Goal: Task Accomplishment & Management: Use online tool/utility

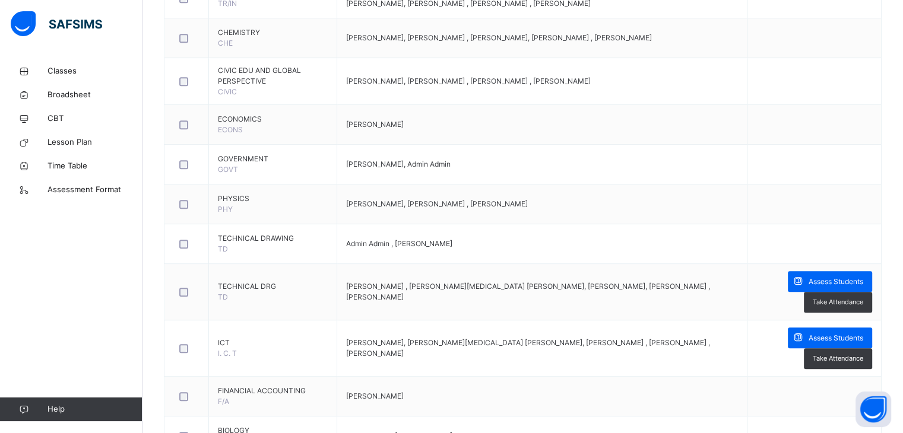
scroll to position [610, 0]
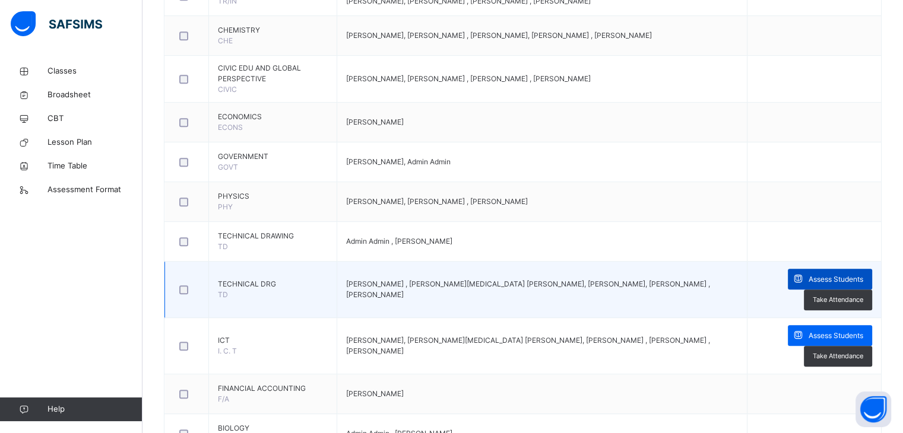
click at [830, 274] on span "Assess Students" at bounding box center [836, 279] width 55 height 11
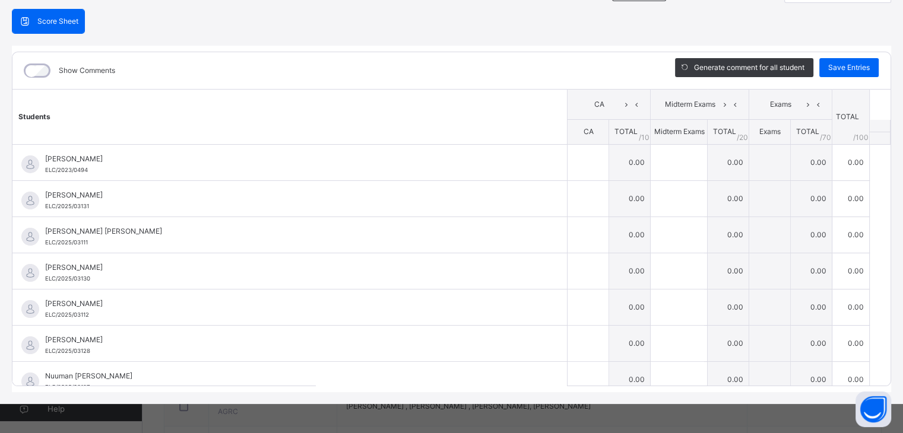
scroll to position [0, 0]
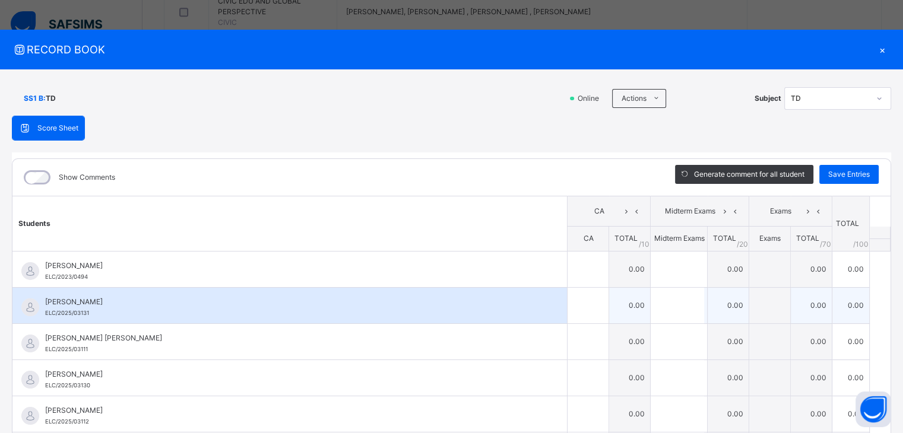
click at [70, 300] on span "Adam Dalhat" at bounding box center [292, 302] width 495 height 11
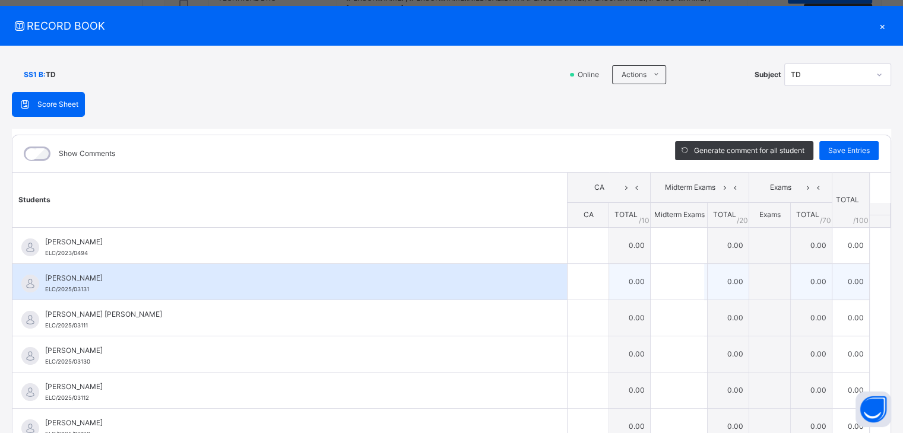
scroll to position [24, 0]
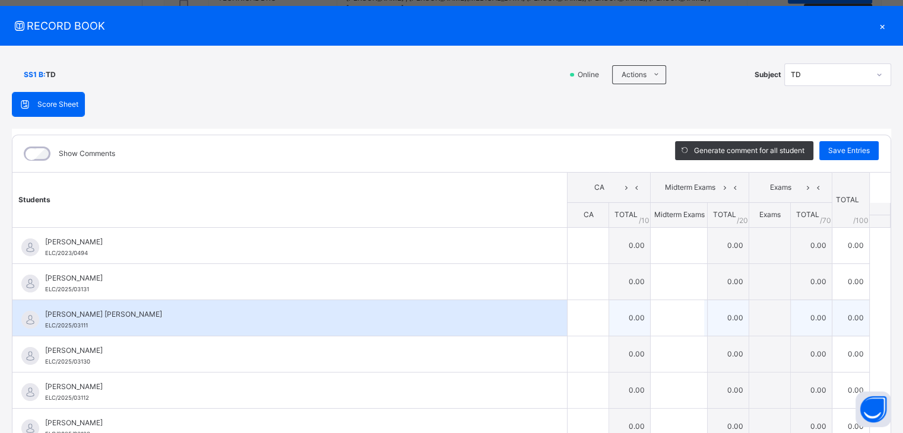
click at [128, 330] on div "Hassan Ahmed Ibrahim ELC/2025/03111" at bounding box center [289, 318] width 555 height 36
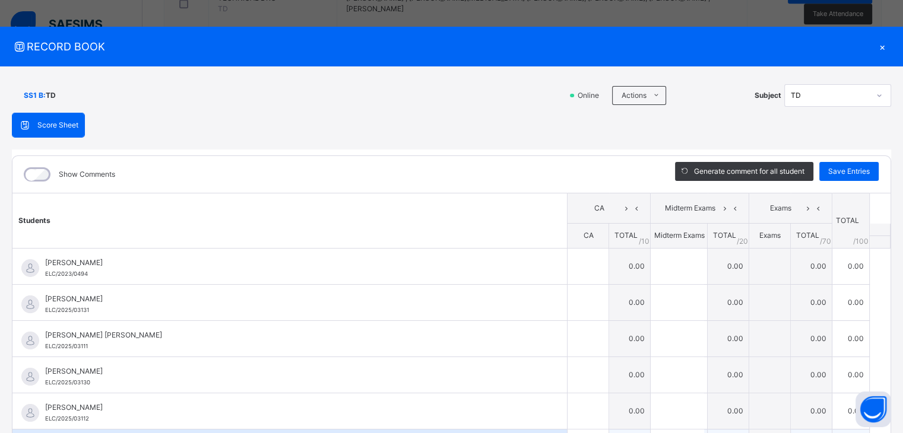
scroll to position [0, 0]
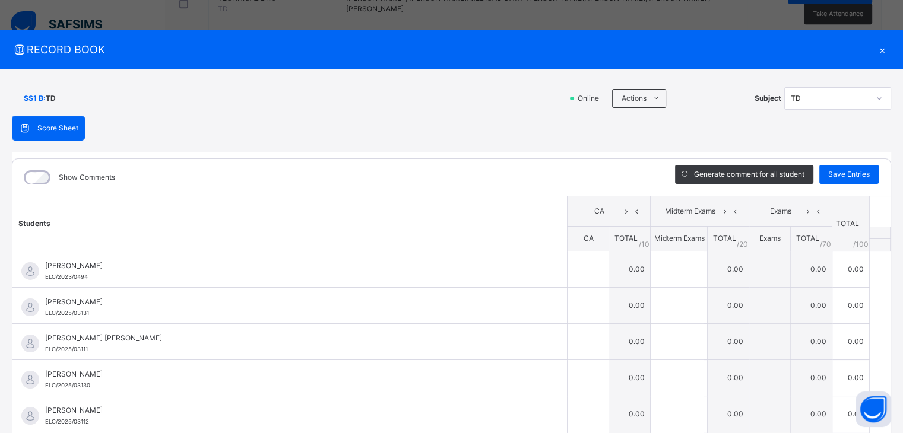
click at [877, 53] on div "×" at bounding box center [882, 50] width 18 height 16
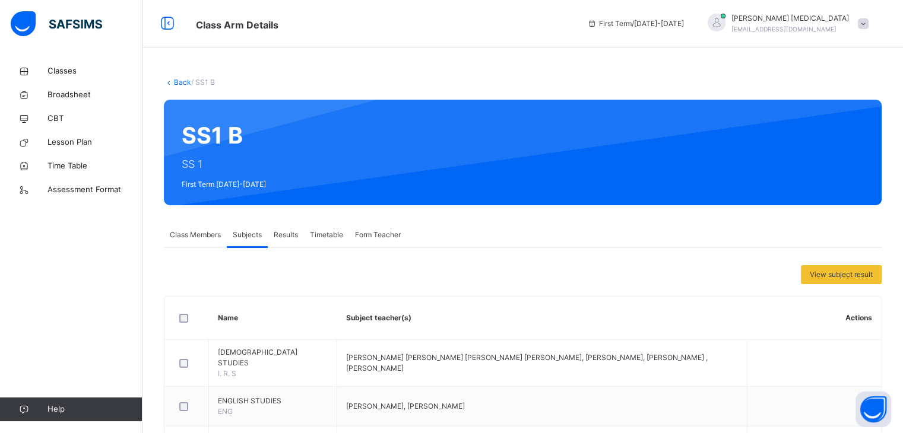
click at [177, 85] on link "Back" at bounding box center [182, 82] width 17 height 9
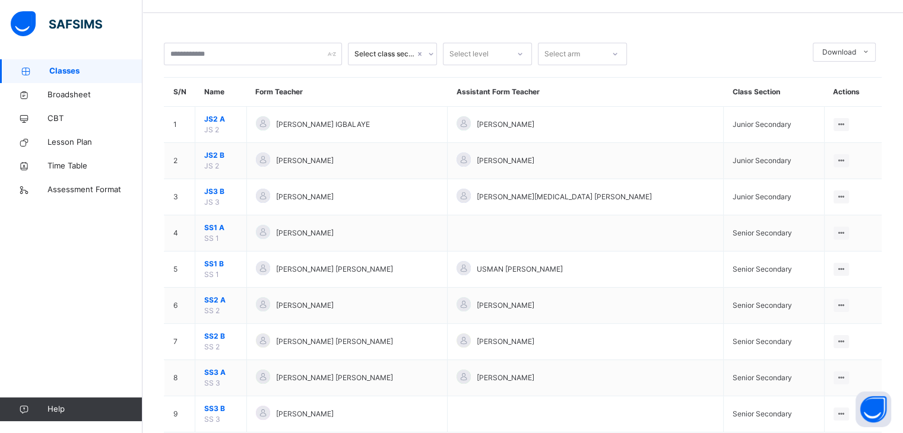
scroll to position [62, 0]
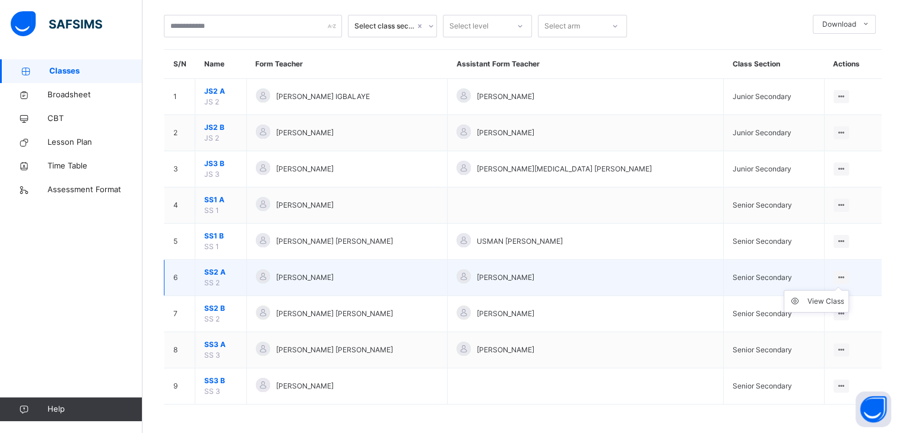
click at [843, 275] on icon at bounding box center [842, 277] width 10 height 9
click at [822, 299] on div "View Class" at bounding box center [825, 302] width 37 height 12
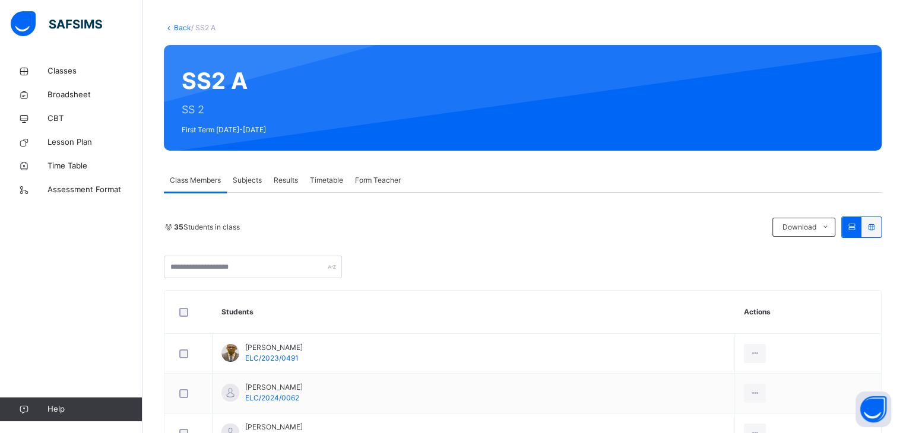
scroll to position [55, 0]
click at [254, 177] on span "Subjects" at bounding box center [247, 180] width 29 height 11
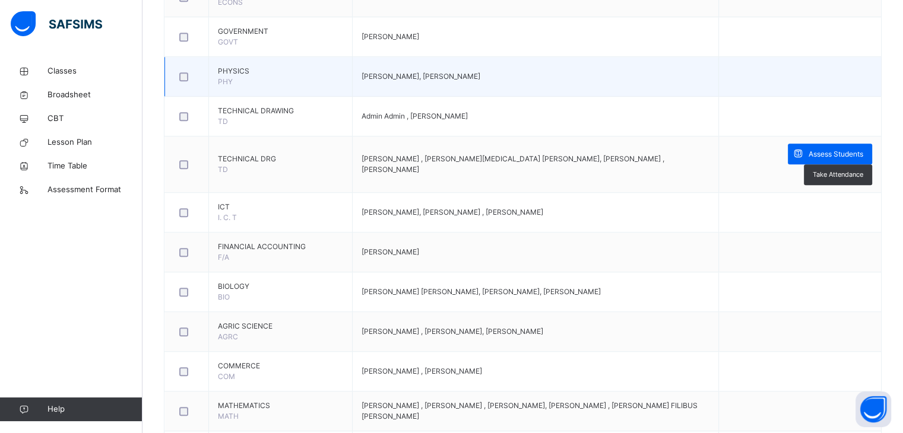
scroll to position [727, 0]
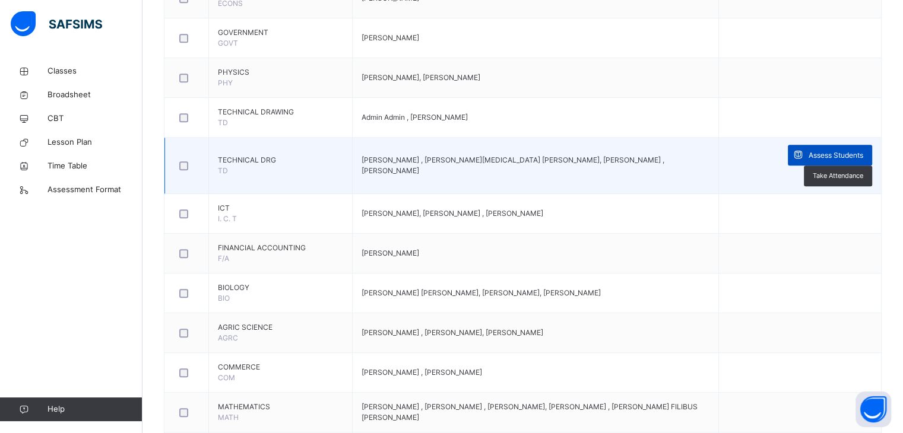
click at [837, 153] on span "Assess Students" at bounding box center [836, 155] width 55 height 11
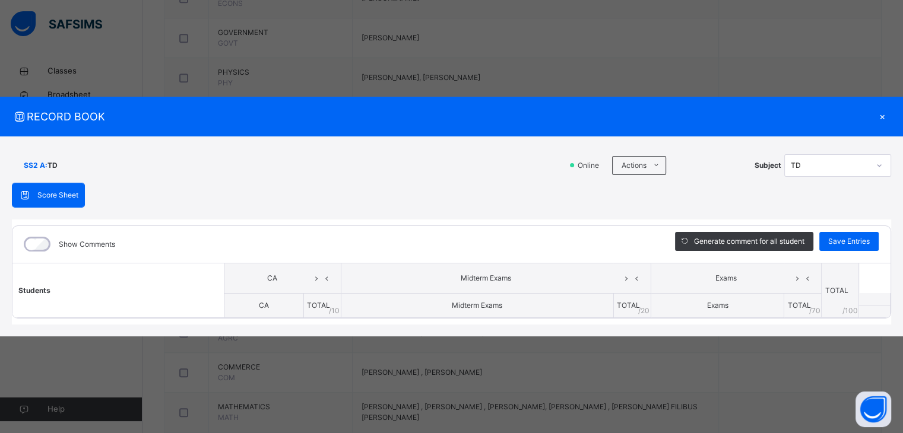
click at [883, 173] on div at bounding box center [879, 165] width 20 height 19
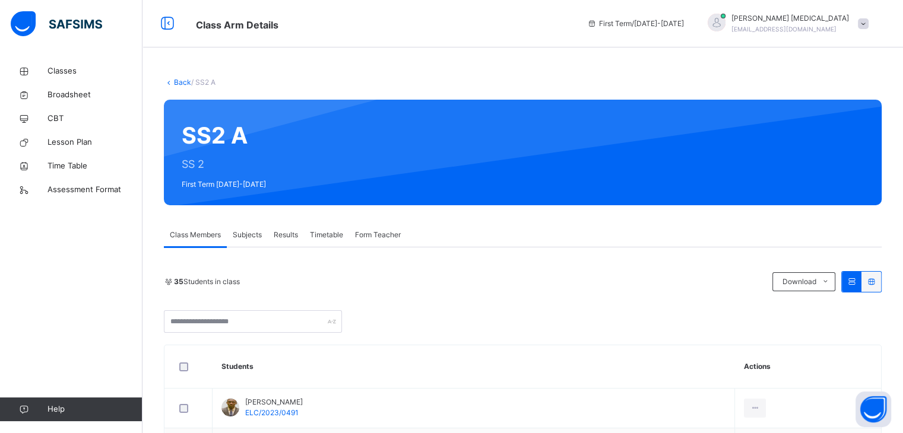
click at [254, 233] on span "Subjects" at bounding box center [247, 235] width 29 height 11
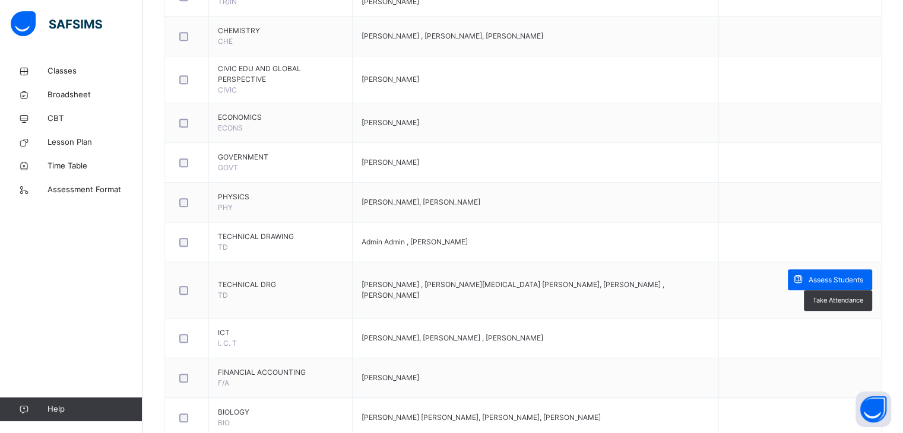
scroll to position [603, 0]
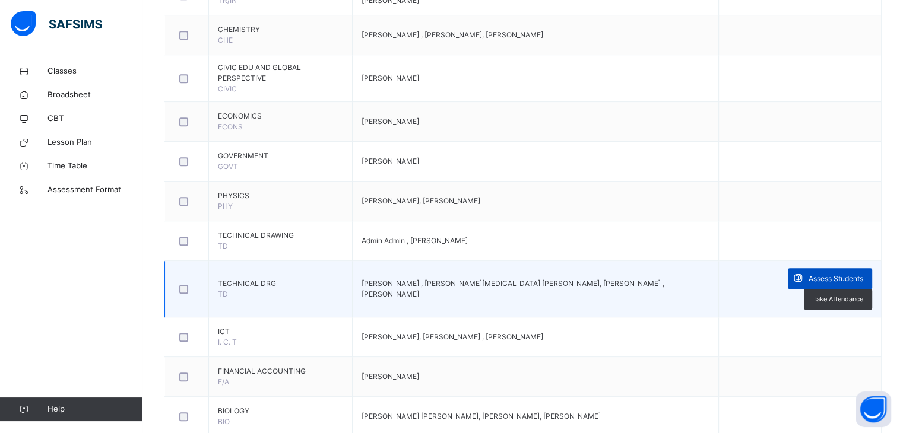
click at [831, 275] on span "Assess Students" at bounding box center [836, 279] width 55 height 11
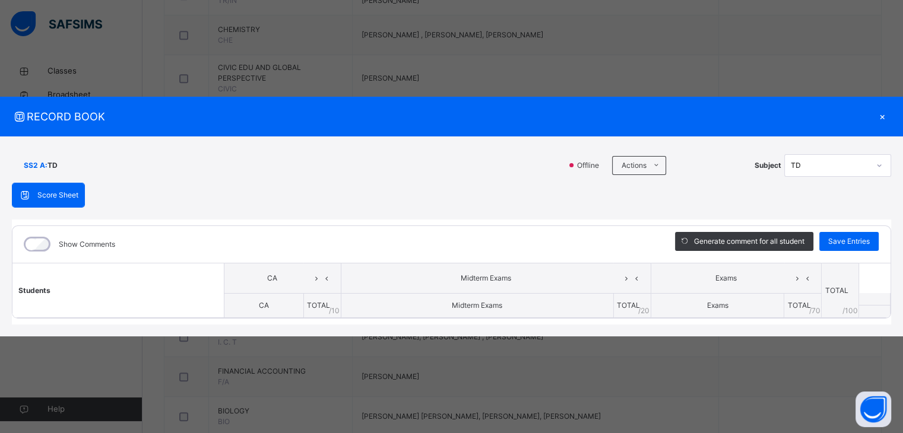
click at [882, 121] on div "×" at bounding box center [882, 117] width 18 height 16
